Goal: Task Accomplishment & Management: Use online tool/utility

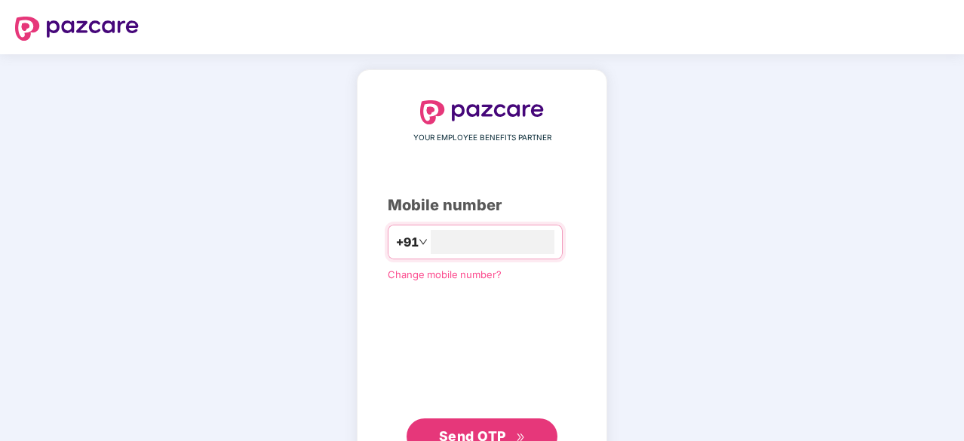
type input "**********"
click at [489, 426] on span "Send OTP" at bounding box center [482, 435] width 87 height 21
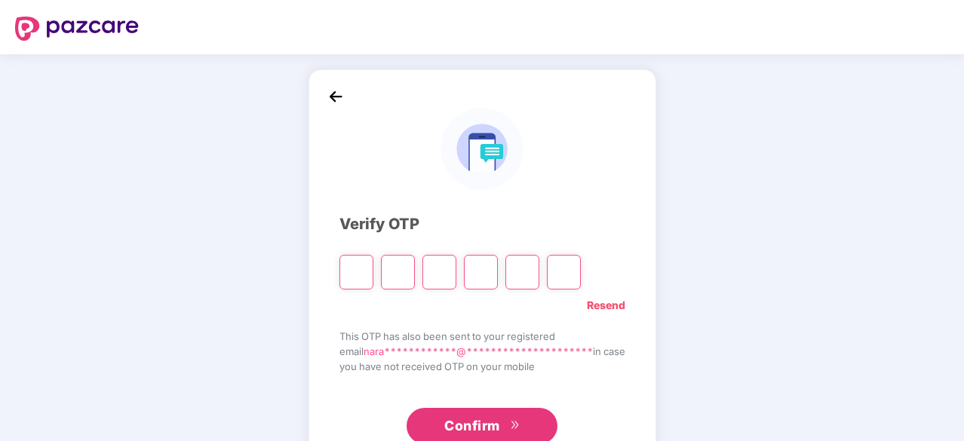
type input "*"
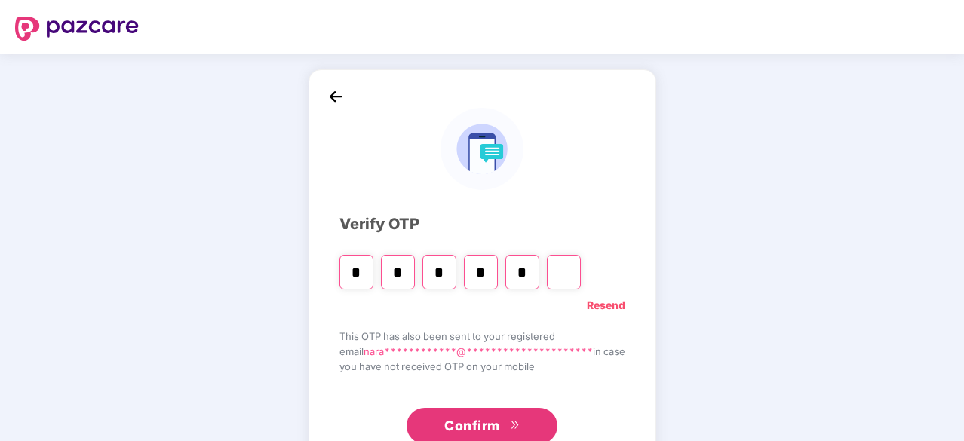
type input "*"
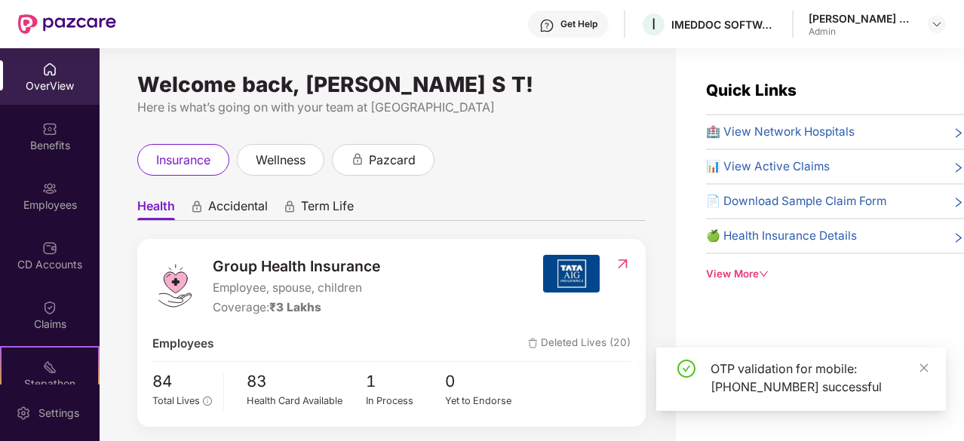
click at [745, 266] on div "View More" at bounding box center [835, 274] width 258 height 16
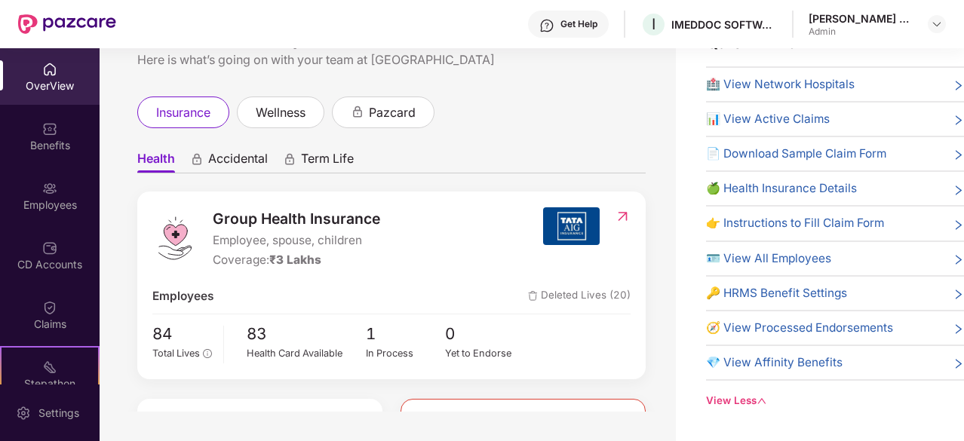
scroll to position [48, 0]
click at [380, 347] on div "In Process" at bounding box center [406, 353] width 80 height 15
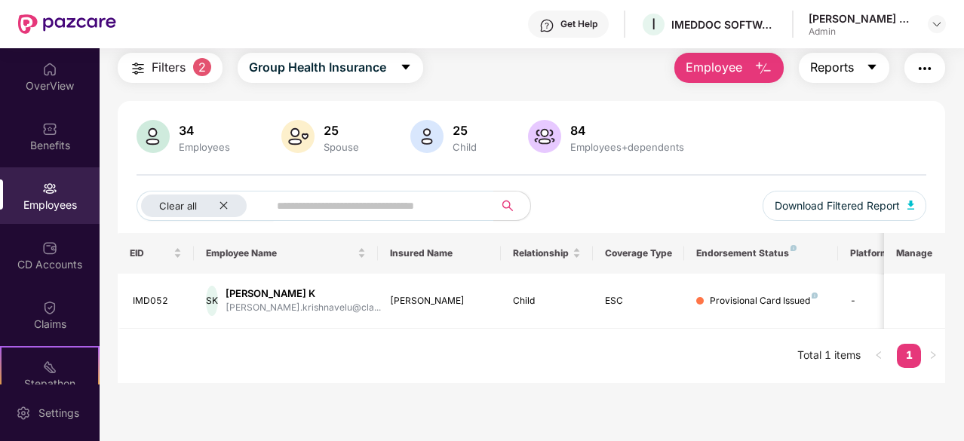
click at [869, 70] on icon "caret-down" at bounding box center [872, 67] width 12 height 12
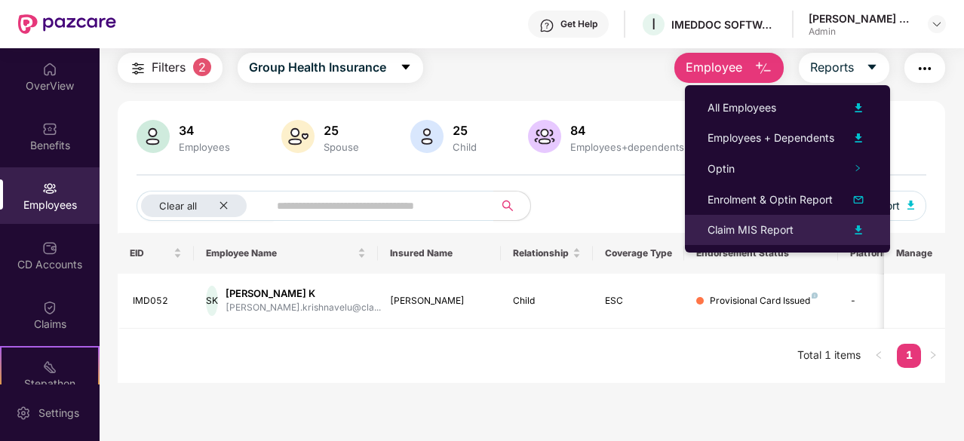
click at [786, 232] on div "Claim MIS Report" at bounding box center [751, 230] width 86 height 17
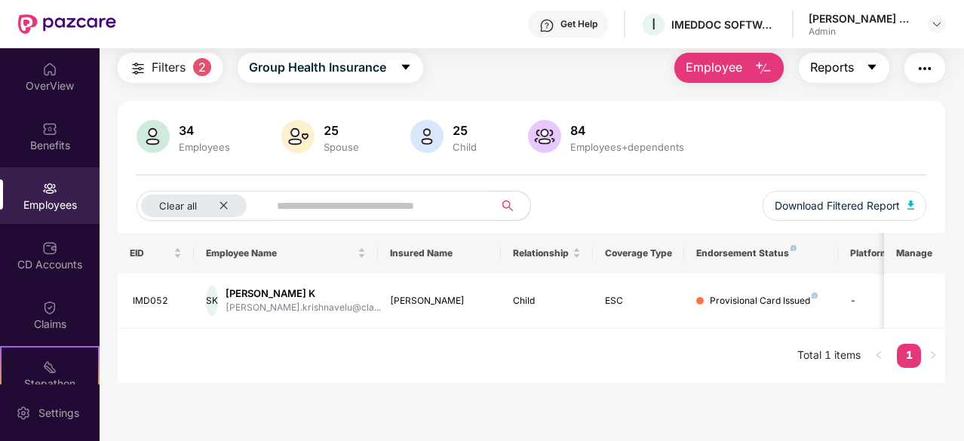
click at [839, 70] on span "Reports" at bounding box center [832, 67] width 44 height 19
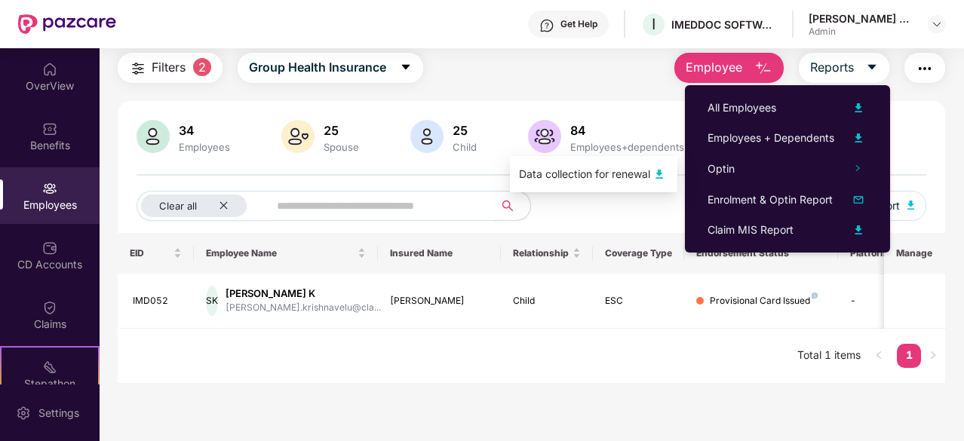
click at [637, 177] on div "Data collection for renewal" at bounding box center [584, 174] width 131 height 17
